Goal: Task Accomplishment & Management: Manage account settings

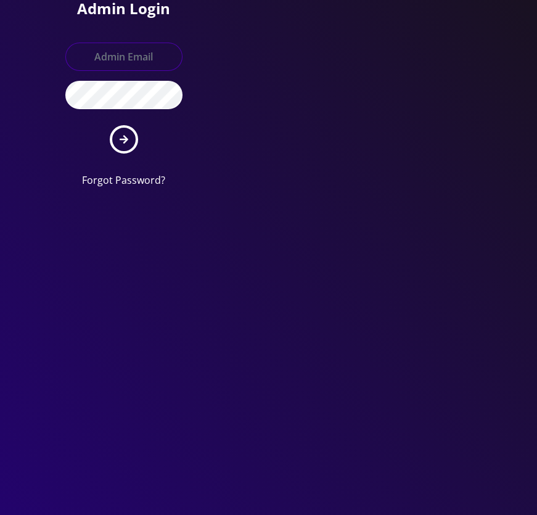
type input "[EMAIL_ADDRESS][DOMAIN_NAME]"
click at [127, 147] on button "submit" at bounding box center [124, 139] width 28 height 28
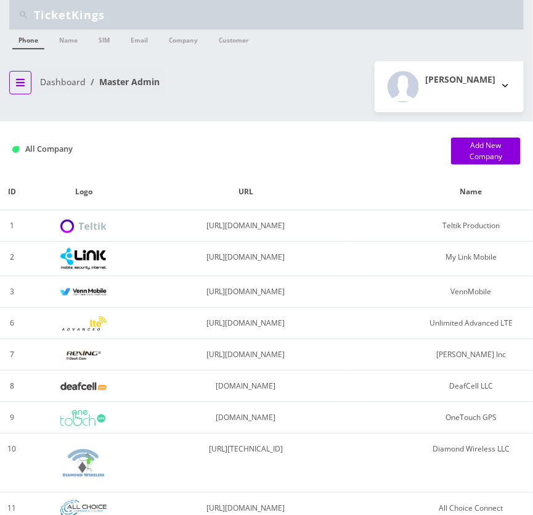
click at [25, 81] on button "breadcrumb" at bounding box center [20, 82] width 22 height 23
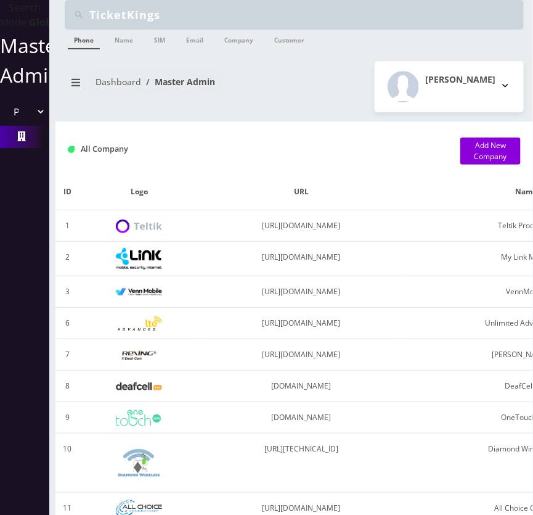
click at [31, 123] on select "Please select a Company Teltik Production My Link Mobile VennMobile Unlimited A…" at bounding box center [25, 111] width 42 height 23
select select "13"
click at [4, 114] on select "Please select a Company Teltik Production My Link Mobile VennMobile Unlimited A…" at bounding box center [25, 111] width 42 height 23
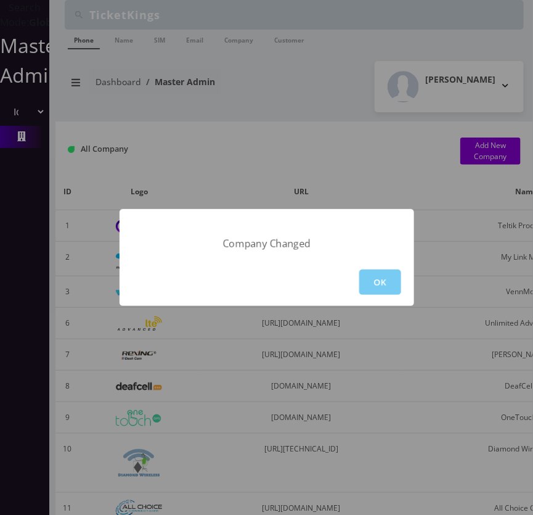
click at [367, 287] on button "OK" at bounding box center [380, 281] width 42 height 25
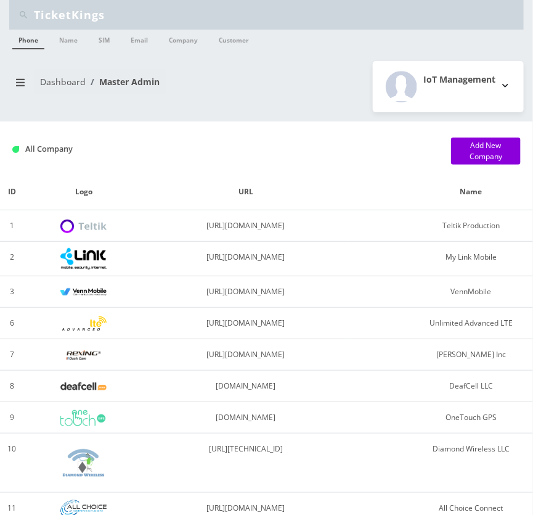
click at [121, 25] on input "TicketKings" at bounding box center [277, 14] width 487 height 23
paste input "Abe Zerou"
type input "Abe Zerou"
click at [50, 37] on li "Name" at bounding box center [68, 41] width 37 height 22
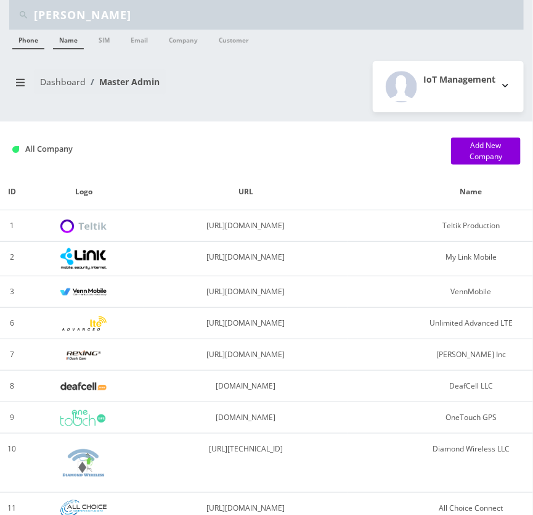
click at [52, 35] on li "Name" at bounding box center [68, 41] width 37 height 22
click at [62, 41] on link "Name" at bounding box center [68, 40] width 31 height 20
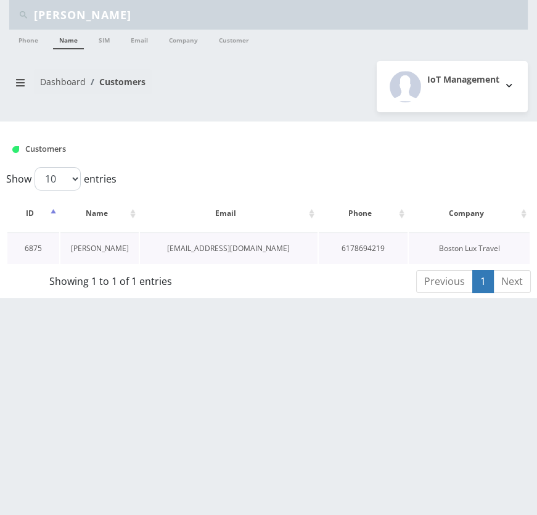
click at [102, 248] on link "Abe Zerou" at bounding box center [100, 248] width 58 height 10
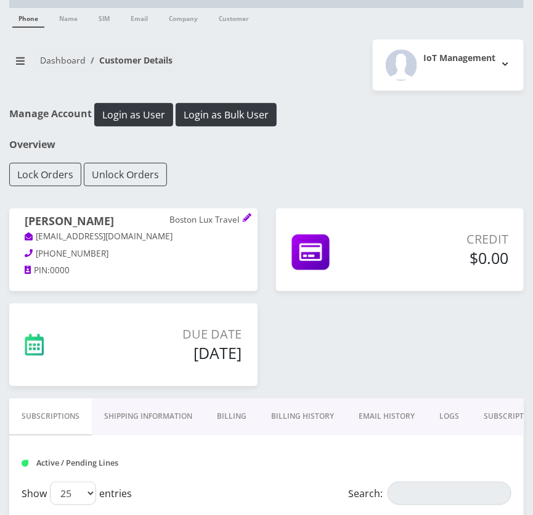
scroll to position [112, 0]
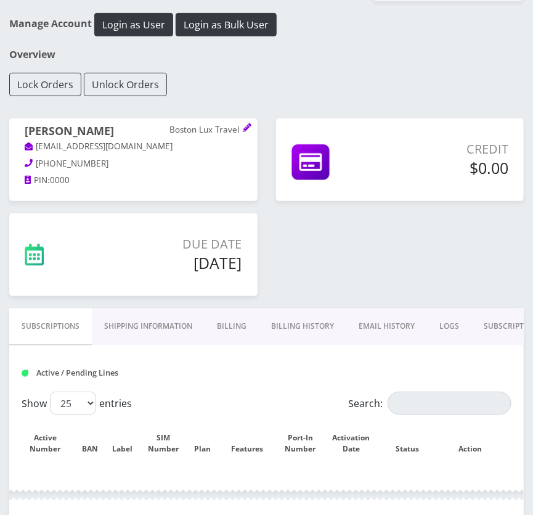
click at [234, 325] on link "Billing" at bounding box center [232, 326] width 54 height 36
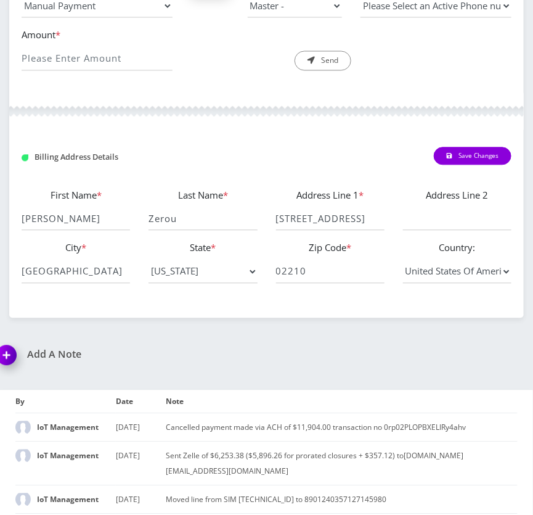
scroll to position [309, 0]
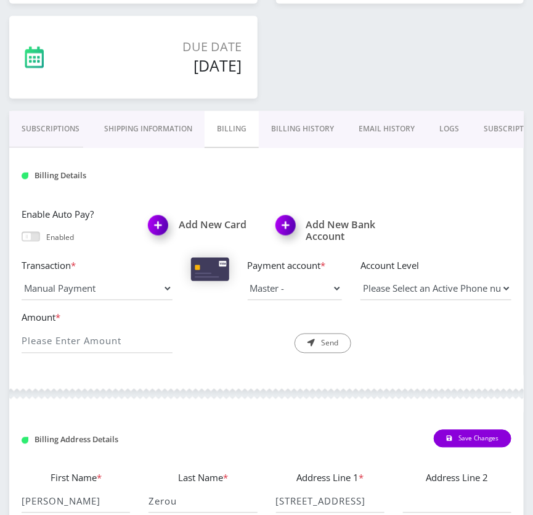
click at [302, 129] on link "Billing History" at bounding box center [303, 129] width 88 height 36
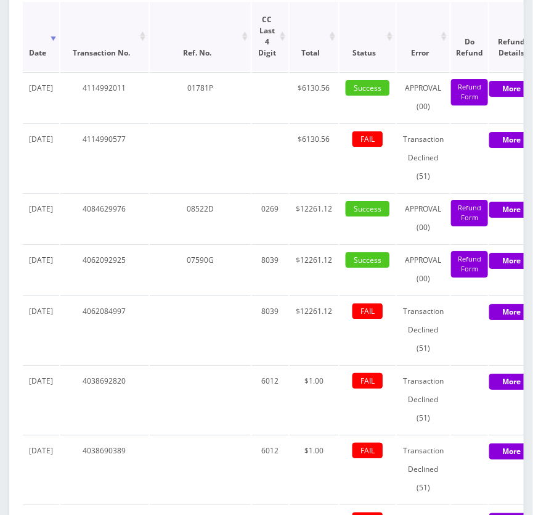
scroll to position [2159, 0]
